Goal: Information Seeking & Learning: Learn about a topic

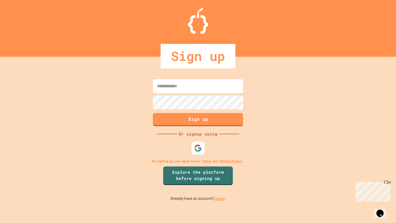
click at [226, 83] on input at bounding box center [198, 86] width 90 height 14
click at [152, 104] on div at bounding box center [198, 102] width 93 height 15
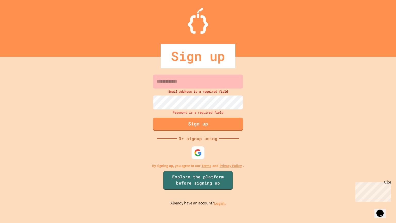
drag, startPoint x: 198, startPoint y: 74, endPoint x: 199, endPoint y: 79, distance: 5.3
click at [199, 79] on div "Email Address is a required field Password is a required field Sign up Or signu…" at bounding box center [198, 140] width 396 height 166
click at [198, 84] on input at bounding box center [198, 81] width 90 height 14
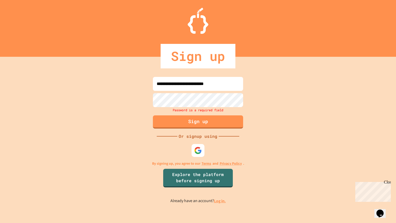
type input "**********"
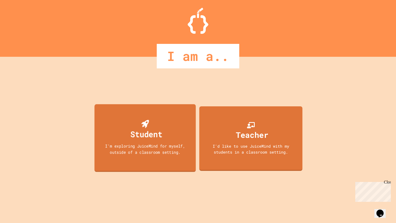
click at [147, 138] on div "Student" at bounding box center [146, 134] width 32 height 12
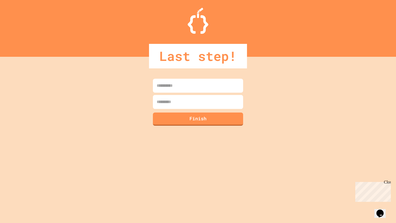
click at [189, 84] on input at bounding box center [198, 86] width 90 height 14
click at [180, 98] on input at bounding box center [198, 102] width 90 height 14
click at [195, 86] on input "**********" at bounding box center [198, 86] width 90 height 14
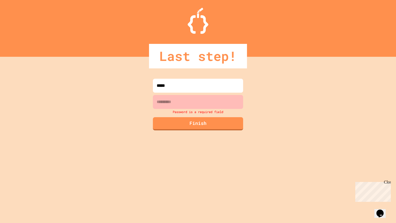
type input "*****"
click at [192, 100] on input at bounding box center [198, 102] width 90 height 14
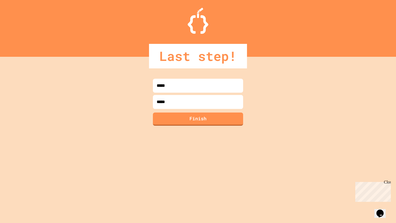
type input "******"
click at [227, 121] on button "Finish" at bounding box center [198, 118] width 90 height 13
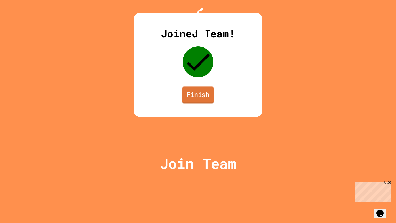
click at [187, 103] on link "Finish" at bounding box center [198, 94] width 32 height 17
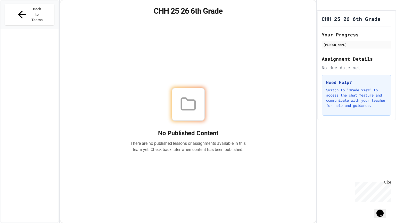
click at [267, 171] on div "No Published Content There are no published lessons or assignments available in…" at bounding box center [187, 120] width 243 height 192
click at [43, 12] on button "Back to Teams" at bounding box center [30, 15] width 50 height 22
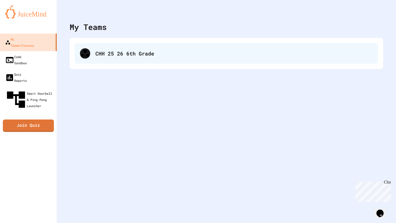
click at [117, 49] on div "CHH 25 26 6th Grade" at bounding box center [226, 53] width 303 height 21
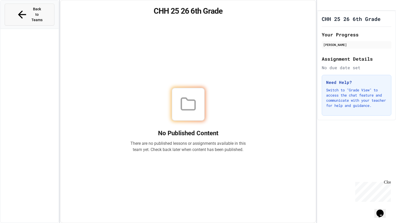
click at [29, 12] on button "Back to Teams" at bounding box center [30, 15] width 50 height 22
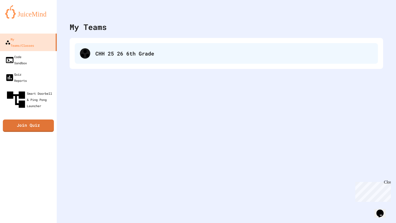
click at [114, 47] on div "CHH 25 26 6th Grade" at bounding box center [226, 53] width 303 height 21
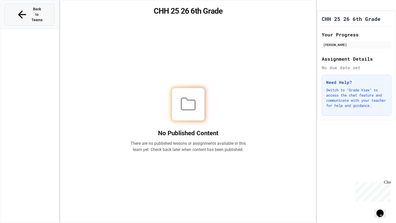
click at [39, 8] on span "Back to Teams" at bounding box center [37, 14] width 12 height 16
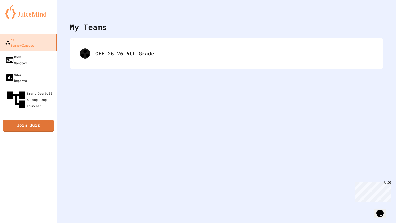
click at [123, 42] on div "CHH 25 26 6th Grade" at bounding box center [226, 53] width 313 height 31
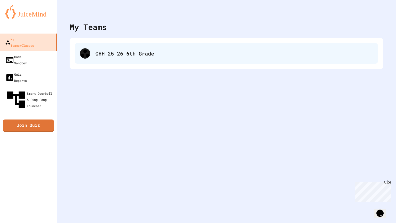
click at [126, 54] on div "CHH 25 26 6th Grade" at bounding box center [233, 53] width 277 height 8
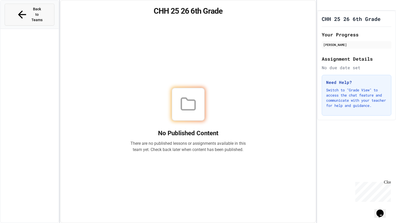
click at [31, 11] on span "Back to Teams" at bounding box center [37, 14] width 12 height 16
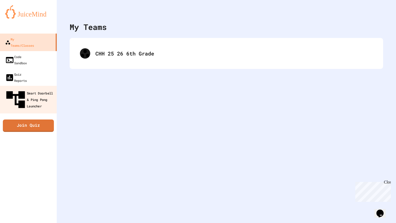
click at [21, 88] on div "Smart Doorbell & Ping Pong Launcher" at bounding box center [29, 99] width 51 height 22
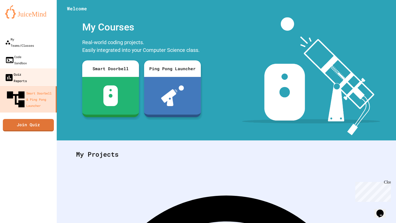
click at [21, 71] on div "Quiz Reports" at bounding box center [15, 77] width 22 height 13
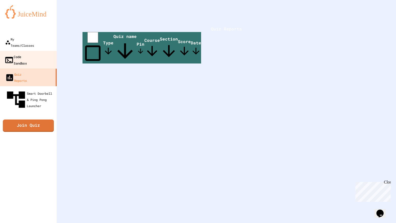
click at [30, 54] on link "Code Sandbox" at bounding box center [28, 60] width 58 height 18
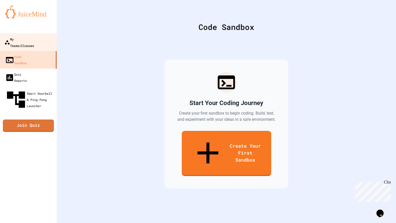
click at [31, 39] on div "My Teams/Classes" at bounding box center [19, 42] width 30 height 13
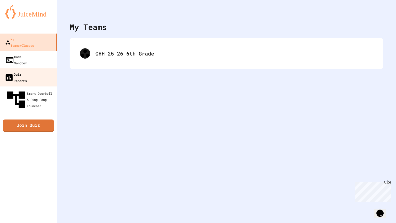
click at [27, 71] on div "Quiz Reports" at bounding box center [15, 77] width 22 height 13
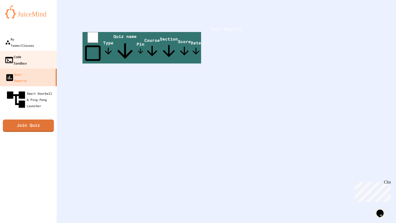
click at [27, 53] on div "Code Sandbox" at bounding box center [15, 59] width 22 height 13
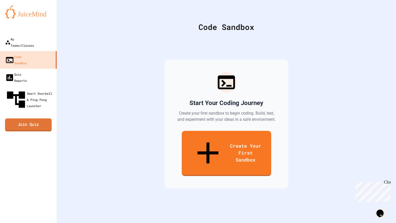
click at [23, 118] on link "Join Quiz" at bounding box center [28, 124] width 47 height 13
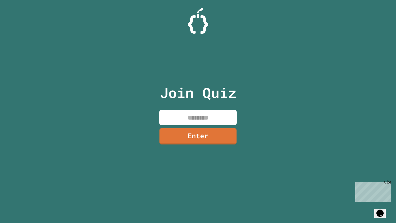
click at [182, 119] on input at bounding box center [197, 117] width 77 height 15
click at [175, 135] on link "Enter" at bounding box center [198, 135] width 72 height 17
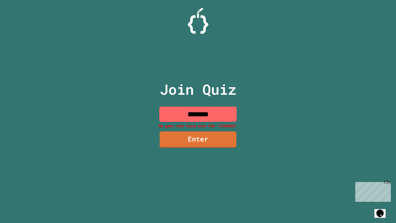
click at [221, 111] on input "********" at bounding box center [197, 113] width 77 height 15
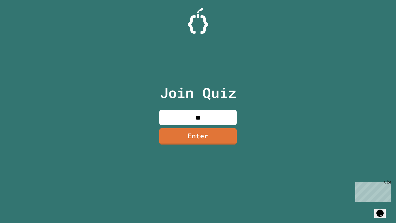
type input "*"
type input "********"
click at [215, 137] on link "Enter" at bounding box center [198, 136] width 78 height 17
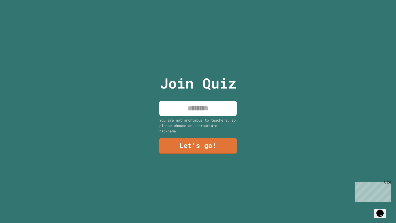
click at [202, 104] on input at bounding box center [197, 107] width 77 height 15
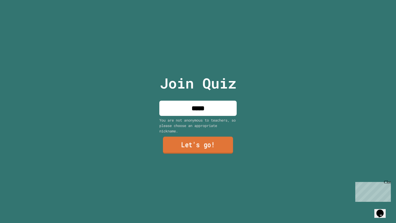
type input "*****"
click at [208, 143] on link "Let's go!" at bounding box center [198, 144] width 70 height 17
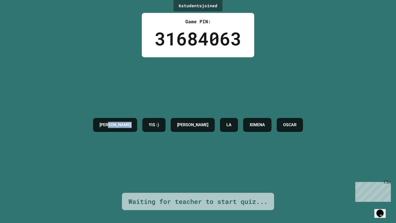
drag, startPoint x: 106, startPoint y: 125, endPoint x: 134, endPoint y: 129, distance: 28.4
click at [134, 129] on div "[PERSON_NAME] :) [PERSON_NAME] LA [PERSON_NAME] [PERSON_NAME]" at bounding box center [197, 124] width 215 height 19
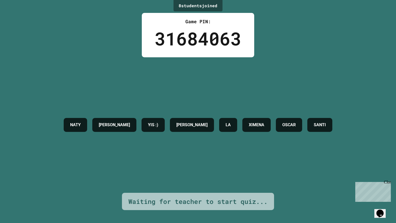
drag, startPoint x: 134, startPoint y: 128, endPoint x: 355, endPoint y: 110, distance: 221.6
click at [355, 110] on div "8 student s joined Game PIN: 31684063 [PERSON_NAME] :) [PERSON_NAME] LA [PERSON…" at bounding box center [198, 111] width 396 height 223
drag, startPoint x: 197, startPoint y: 122, endPoint x: 154, endPoint y: 130, distance: 43.5
click at [154, 130] on div "[PERSON_NAME] :) [PERSON_NAME] LA [PERSON_NAME] [PERSON_NAME]" at bounding box center [198, 124] width 274 height 19
click at [150, 131] on div at bounding box center [150, 131] width 0 height 0
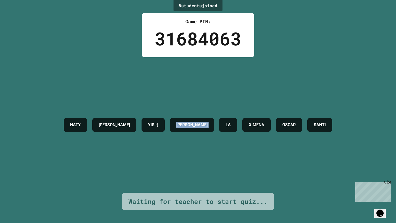
click at [103, 222] on div at bounding box center [51, 223] width 103 height 0
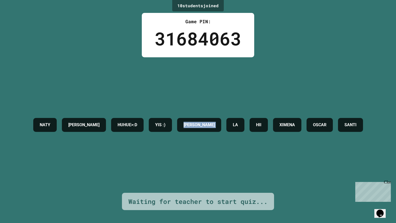
click at [103, 222] on div at bounding box center [51, 223] width 103 height 0
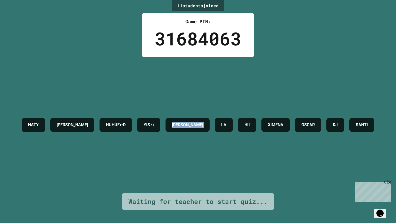
click at [103, 222] on div at bounding box center [51, 223] width 103 height 0
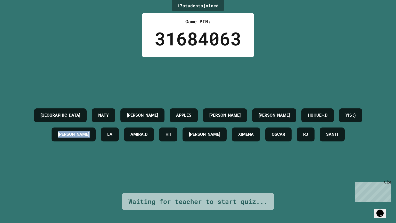
click at [103, 222] on div at bounding box center [51, 223] width 103 height 0
click at [146, 167] on div "[PERSON_NAME] [PERSON_NAME] [PERSON_NAME] HUHUE>:[PERSON_NAME] :) [PERSON_NAME]…" at bounding box center [198, 124] width 370 height 135
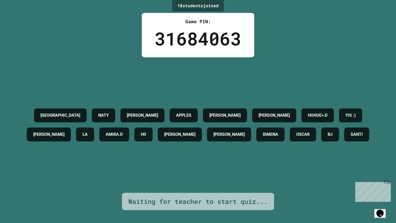
click at [151, 166] on div "[PERSON_NAME] [PERSON_NAME] [PERSON_NAME] HUHUE>:[PERSON_NAME] :) [PERSON_NAME]…" at bounding box center [198, 124] width 370 height 135
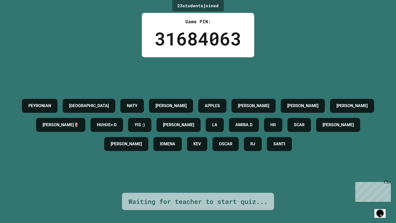
click at [387, 181] on div "Close" at bounding box center [387, 183] width 6 height 6
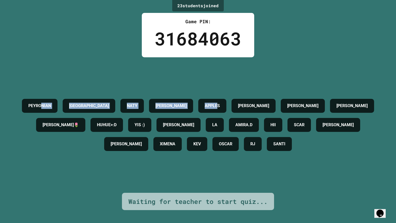
drag, startPoint x: 268, startPoint y: 59, endPoint x: 82, endPoint y: 24, distance: 189.8
click at [82, 24] on div "23 student s joined Game PIN: 31684063 PEYRONIAN [PERSON_NAME] [PERSON_NAME] BI…" at bounding box center [198, 111] width 396 height 223
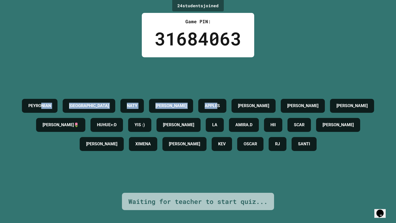
click at [90, 57] on div "PEYRONIAN [PERSON_NAME] [PERSON_NAME] BIGGIE [PERSON_NAME] BIGGIE [PERSON_NAME]…" at bounding box center [198, 124] width 370 height 135
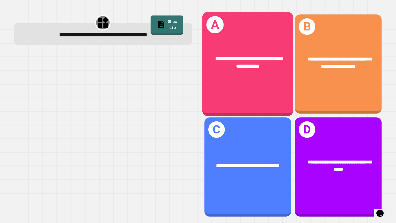
click at [279, 106] on div "**********" at bounding box center [247, 64] width 91 height 104
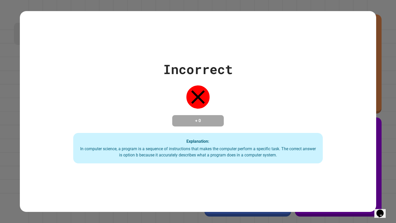
click at [202, 119] on h4 "+ 0" at bounding box center [197, 120] width 41 height 6
click at [203, 85] on icon at bounding box center [197, 96] width 23 height 23
click at [202, 90] on icon at bounding box center [198, 97] width 14 height 14
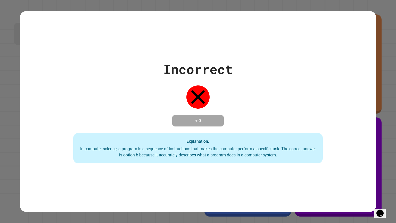
click at [202, 90] on icon at bounding box center [198, 97] width 14 height 14
click at [382, 12] on div "Incorrect + 0 Explanation: In computer science, a program is a sequence of inst…" at bounding box center [198, 111] width 396 height 223
click at [202, 106] on div at bounding box center [198, 97] width 26 height 26
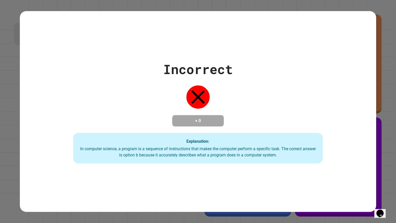
click at [202, 106] on div at bounding box center [198, 97] width 26 height 26
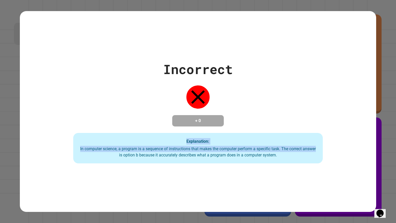
drag, startPoint x: 215, startPoint y: 131, endPoint x: 374, endPoint y: 151, distance: 159.7
click at [374, 151] on div "Incorrect + 0 Explanation: In computer science, a program is a sequence of inst…" at bounding box center [198, 112] width 356 height 104
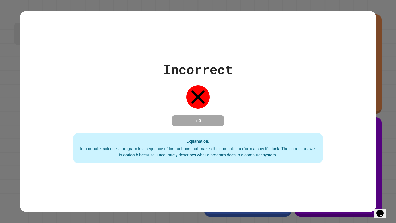
click at [378, 146] on div "Incorrect + 0 Explanation: In computer science, a program is a sequence of inst…" at bounding box center [198, 111] width 396 height 223
click at [363, 24] on div "Incorrect + 0 Explanation: In computer science, a program is a sequence of inst…" at bounding box center [198, 111] width 356 height 200
click at [263, 49] on div "Incorrect + 0 Explanation: In computer science, a program is a sequence of inst…" at bounding box center [198, 111] width 356 height 200
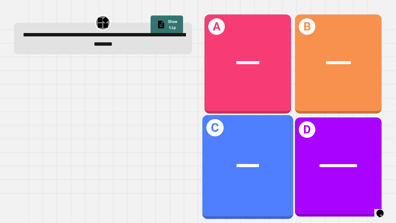
click at [261, 143] on div "**********" at bounding box center [247, 167] width 91 height 104
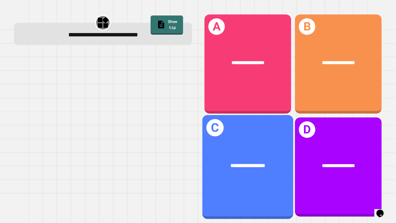
click at [263, 138] on div "**********" at bounding box center [247, 167] width 91 height 104
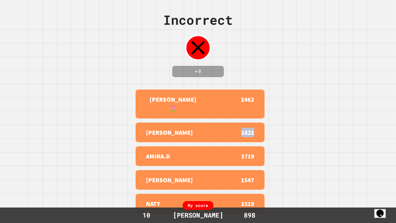
drag, startPoint x: 259, startPoint y: 134, endPoint x: 220, endPoint y: 125, distance: 39.9
click at [220, 125] on div "[PERSON_NAME] 1821" at bounding box center [200, 132] width 129 height 20
click at [312, 133] on div "Incorrect + 0 [PERSON_NAME]🌷 2462 [PERSON_NAME] 1821 [PERSON_NAME].D 1719 [PERS…" at bounding box center [198, 111] width 396 height 223
click at [198, 204] on div "My score" at bounding box center [197, 205] width 31 height 9
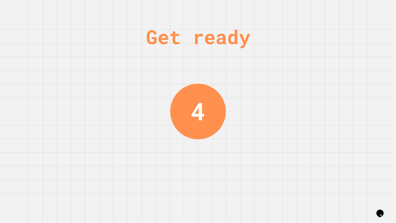
click at [205, 135] on div "4" at bounding box center [198, 111] width 56 height 56
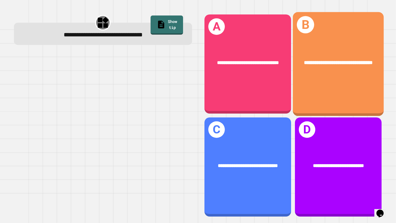
click at [348, 60] on span "**********" at bounding box center [338, 62] width 69 height 5
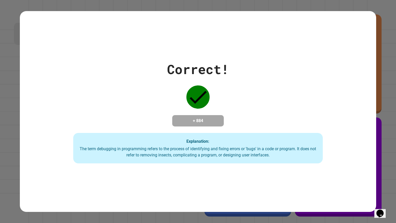
click at [390, 58] on div "Correct! + 884 Explanation: The term debugging in programming refers to the pro…" at bounding box center [198, 111] width 396 height 223
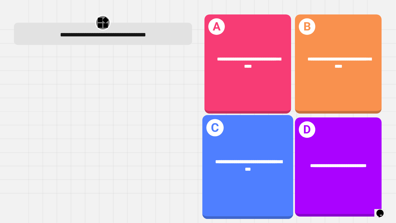
click at [263, 157] on div "**********" at bounding box center [247, 166] width 91 height 36
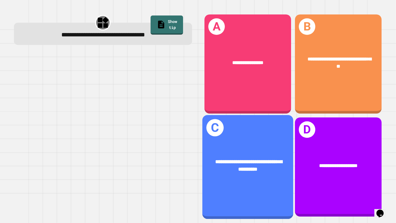
click at [253, 159] on span "**********" at bounding box center [248, 165] width 67 height 13
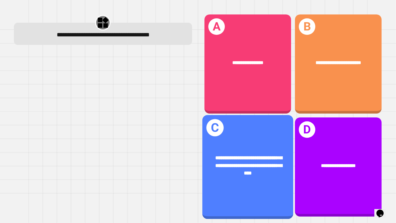
click at [255, 170] on span "**********" at bounding box center [248, 165] width 67 height 20
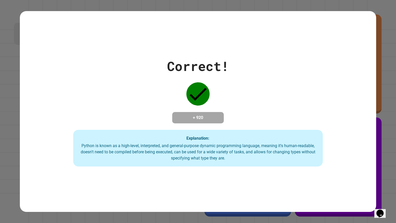
click at [255, 170] on div "Correct! + 920 Explanation: Python is known as a high-level, interpreted, and g…" at bounding box center [198, 111] width 356 height 200
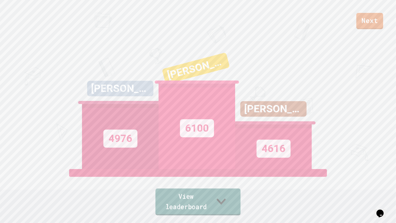
click at [196, 209] on link "View leaderboard" at bounding box center [197, 201] width 85 height 27
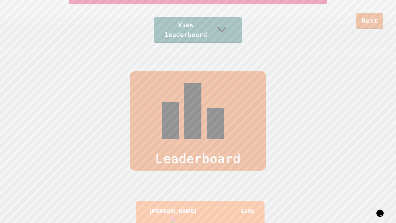
scroll to position [223, 0]
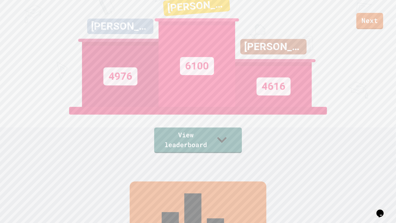
scroll to position [62, 0]
click at [216, 146] on link "View leaderboard" at bounding box center [197, 139] width 89 height 27
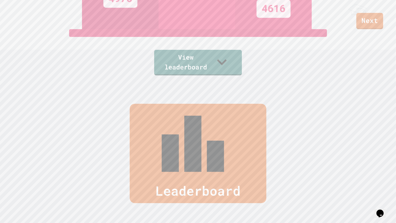
scroll to position [131, 0]
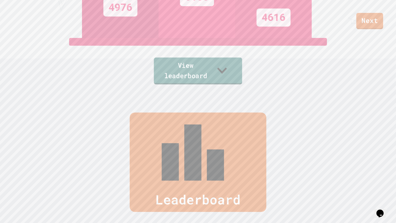
click at [212, 76] on link "View leaderboard" at bounding box center [198, 70] width 88 height 27
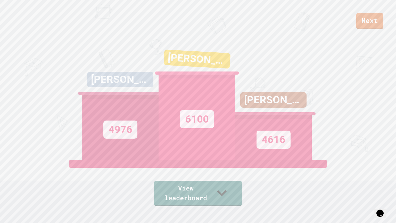
scroll to position [0, 0]
